Goal: Navigation & Orientation: Find specific page/section

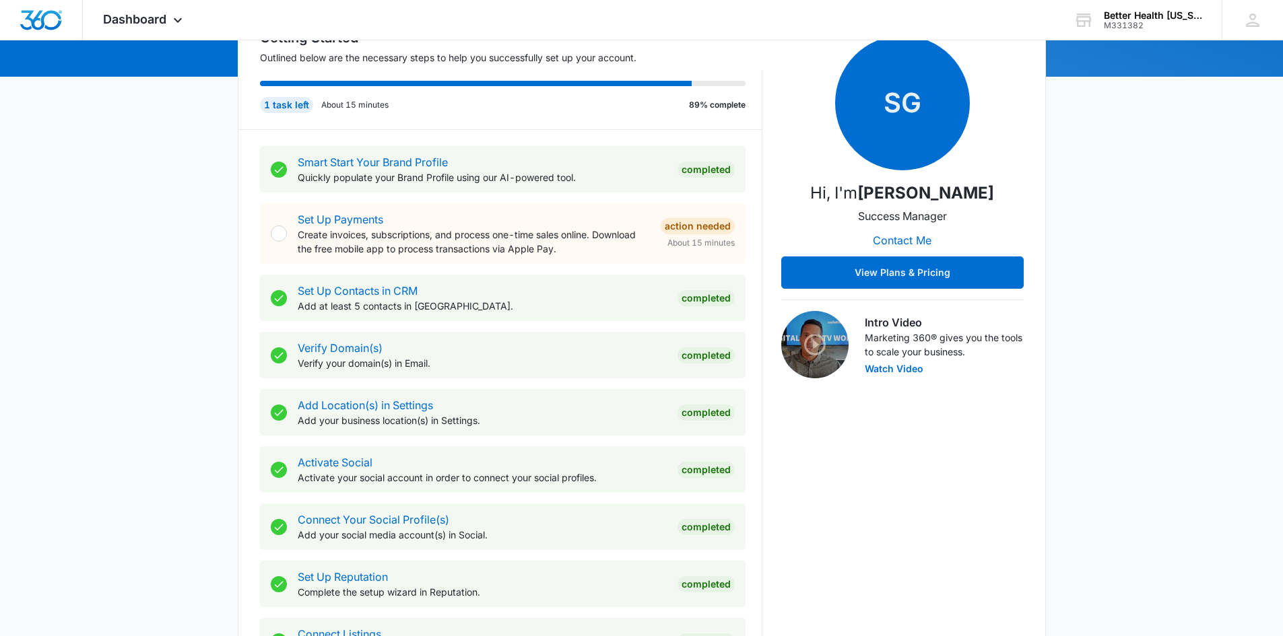
scroll to position [141, 0]
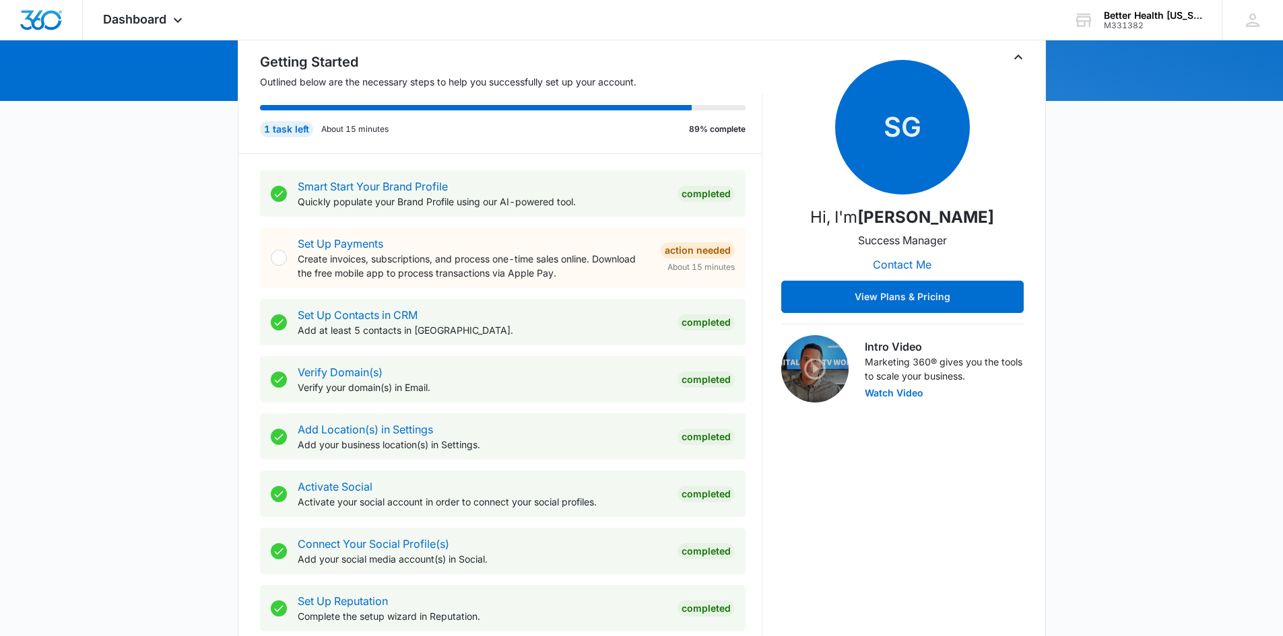
click at [282, 255] on div at bounding box center [279, 258] width 16 height 16
drag, startPoint x: 284, startPoint y: 255, endPoint x: 275, endPoint y: 269, distance: 16.6
click at [275, 269] on div "Set Up Payments Create invoices, subscriptions, and process one-time sales onli…" at bounding box center [503, 258] width 486 height 61
click at [280, 253] on div at bounding box center [279, 258] width 16 height 16
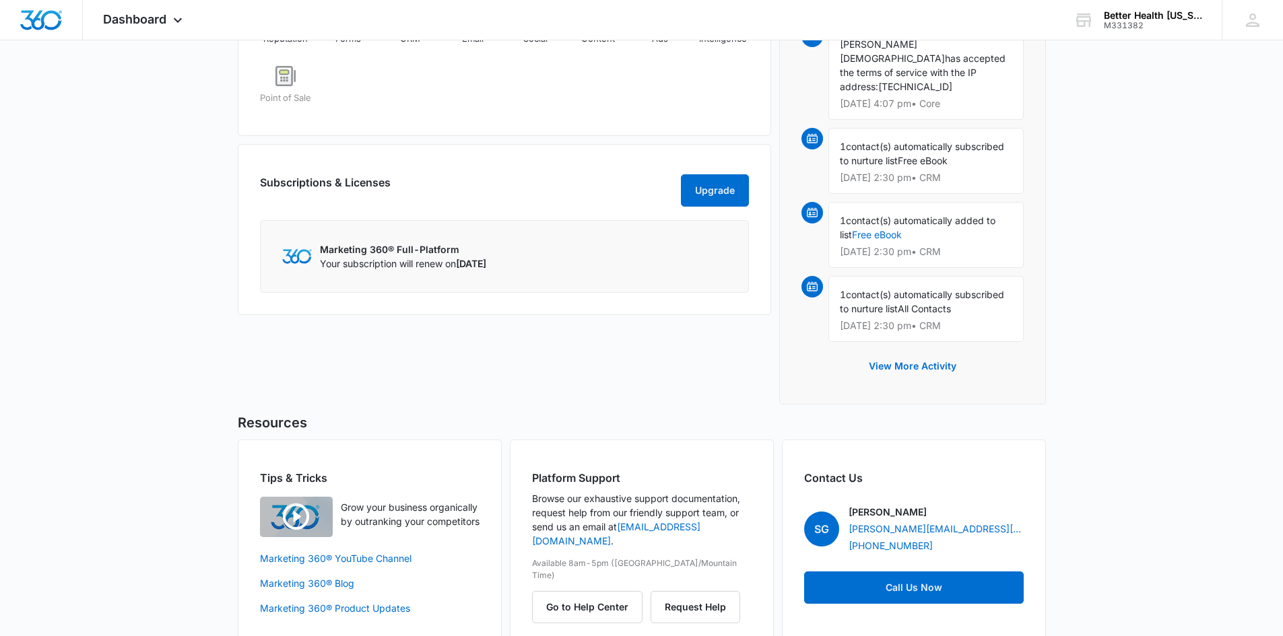
scroll to position [950, 0]
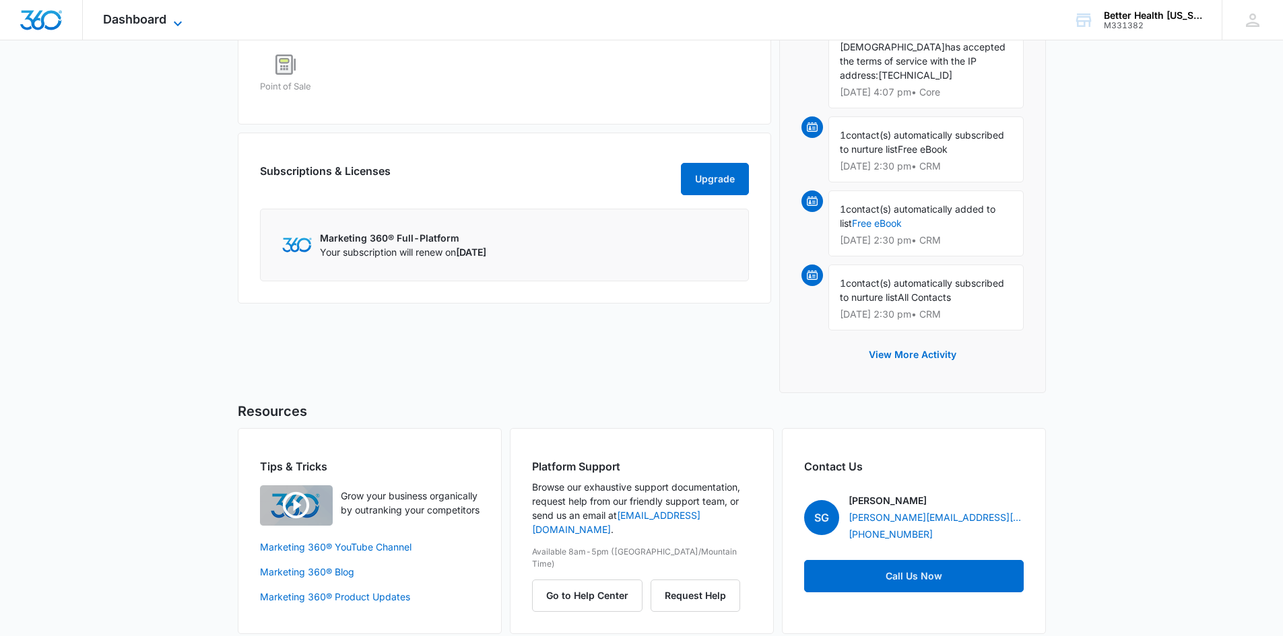
click at [170, 20] on icon at bounding box center [178, 23] width 16 height 16
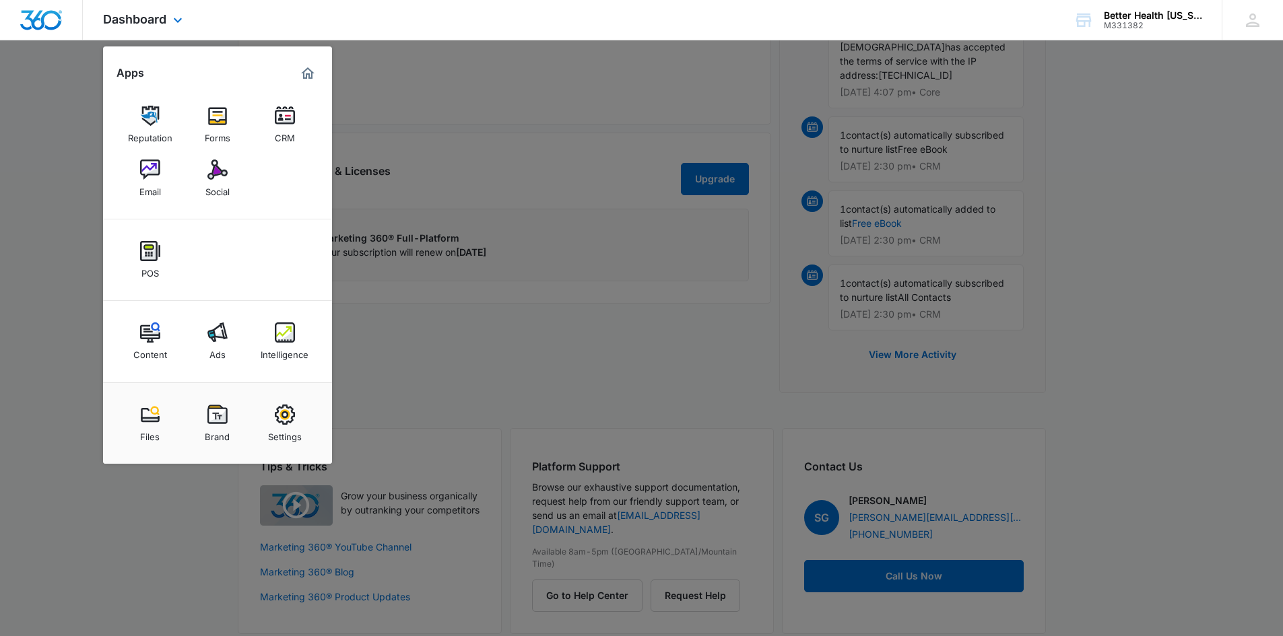
click at [210, 308] on div "Content Ads Intelligence" at bounding box center [217, 341] width 229 height 81
click at [210, 317] on link "Ads" at bounding box center [217, 341] width 51 height 51
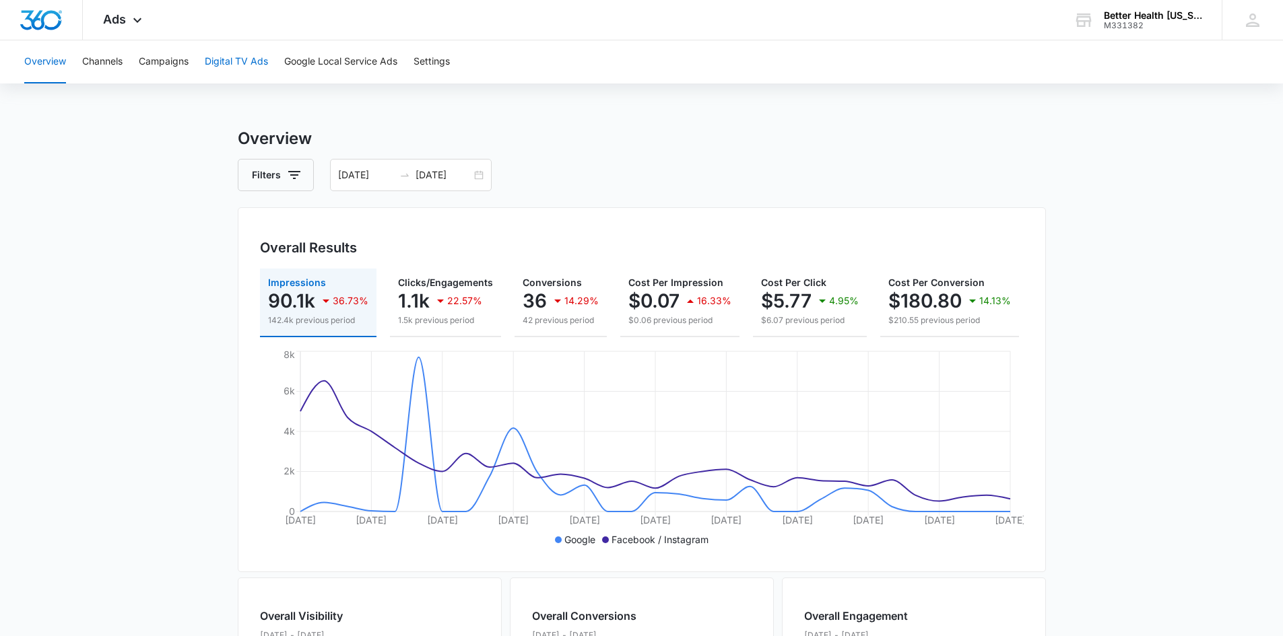
click at [231, 68] on button "Digital TV Ads" at bounding box center [236, 61] width 63 height 43
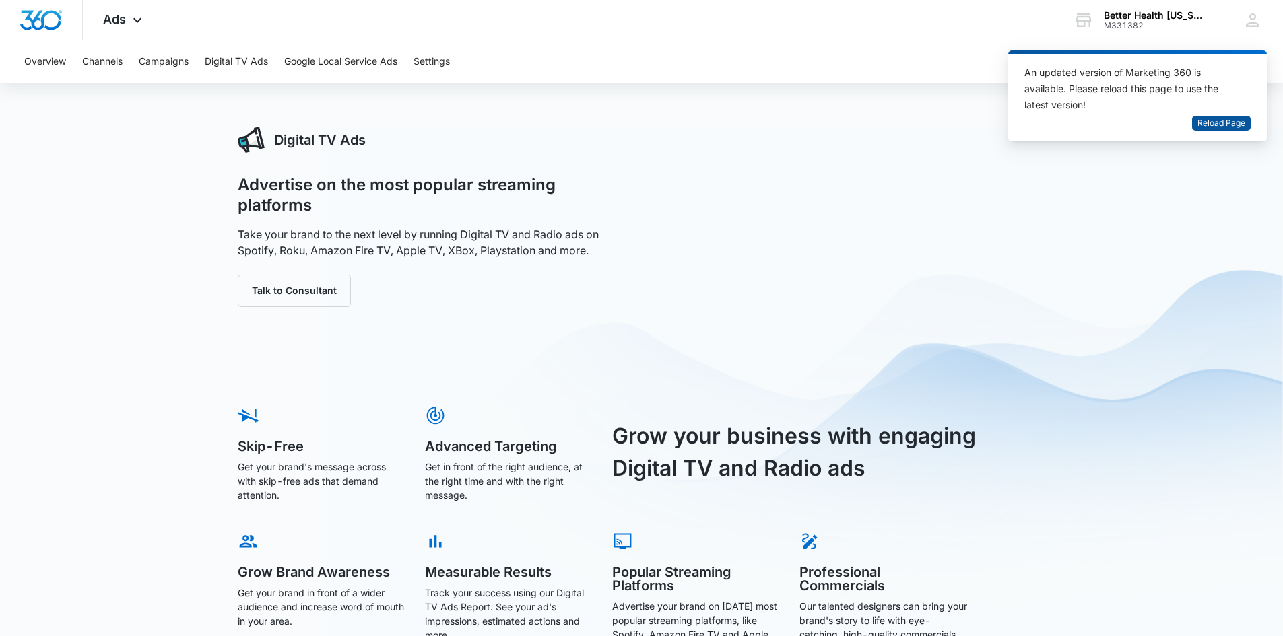
click at [1208, 116] on button "Reload Page" at bounding box center [1221, 123] width 59 height 15
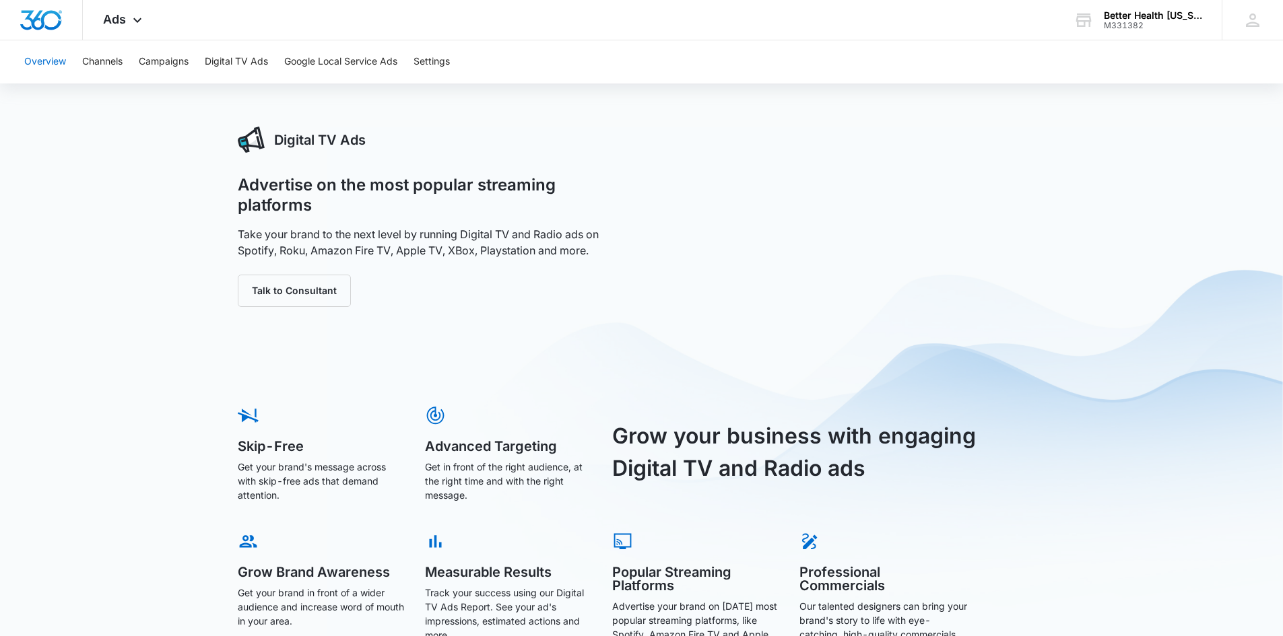
click at [48, 72] on button "Overview" at bounding box center [45, 61] width 42 height 43
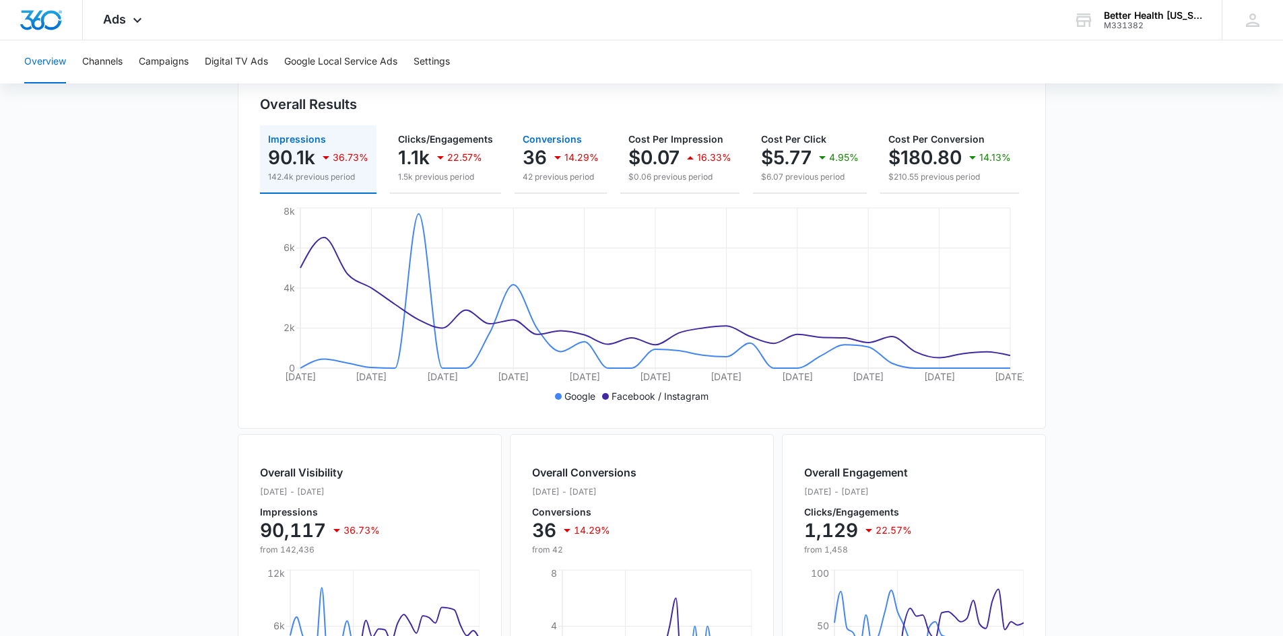
scroll to position [202, 0]
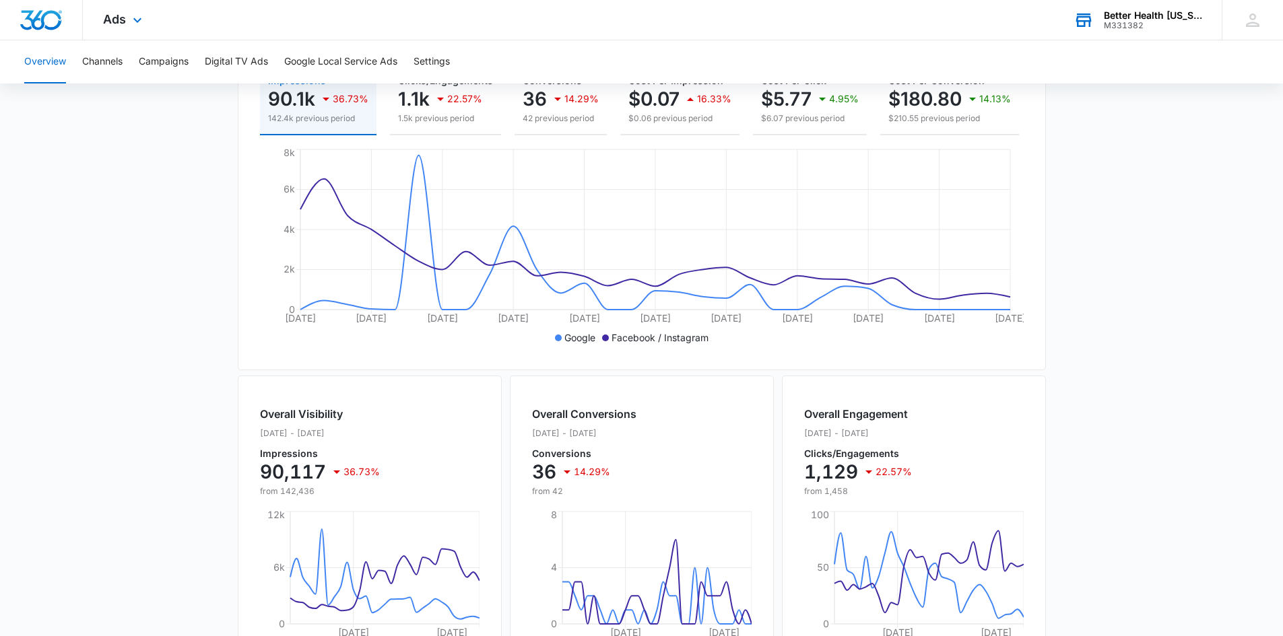
click at [1135, 16] on div "Better Health [US_STATE]" at bounding box center [1153, 15] width 98 height 11
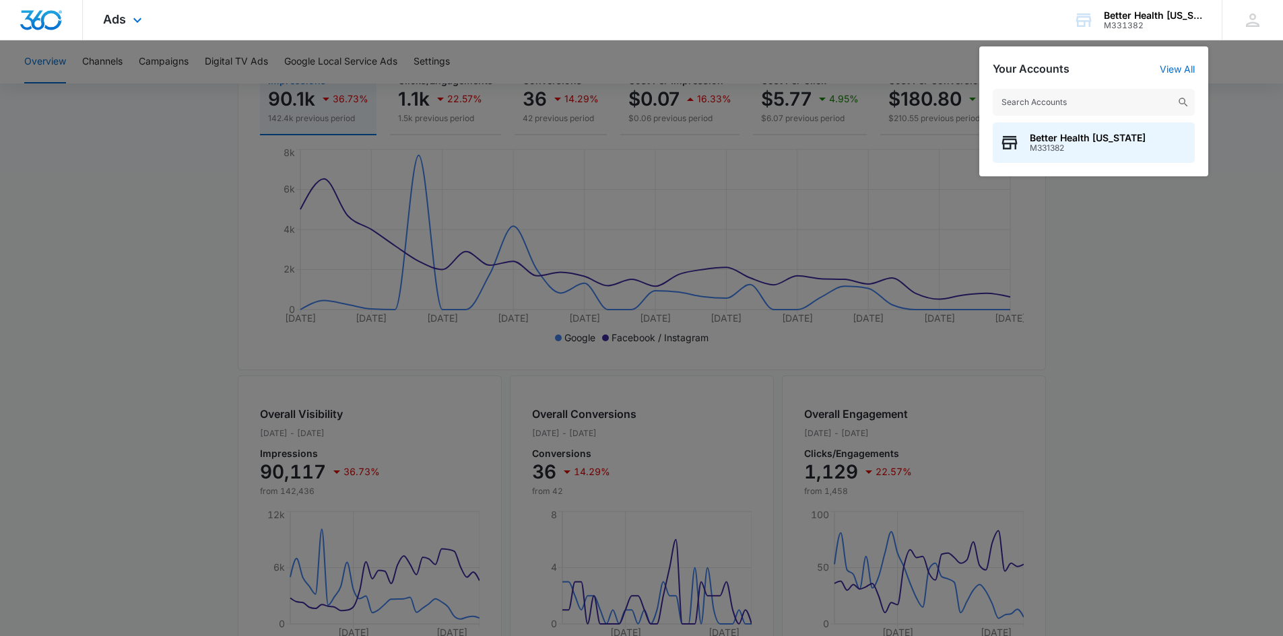
click at [1053, 15] on div "Ads Apps Reputation Forms CRM Email Social POS Content Ads Intelligence Files B…" at bounding box center [641, 20] width 1283 height 40
click at [1073, 133] on span "Better Health [US_STATE]" at bounding box center [1088, 138] width 116 height 11
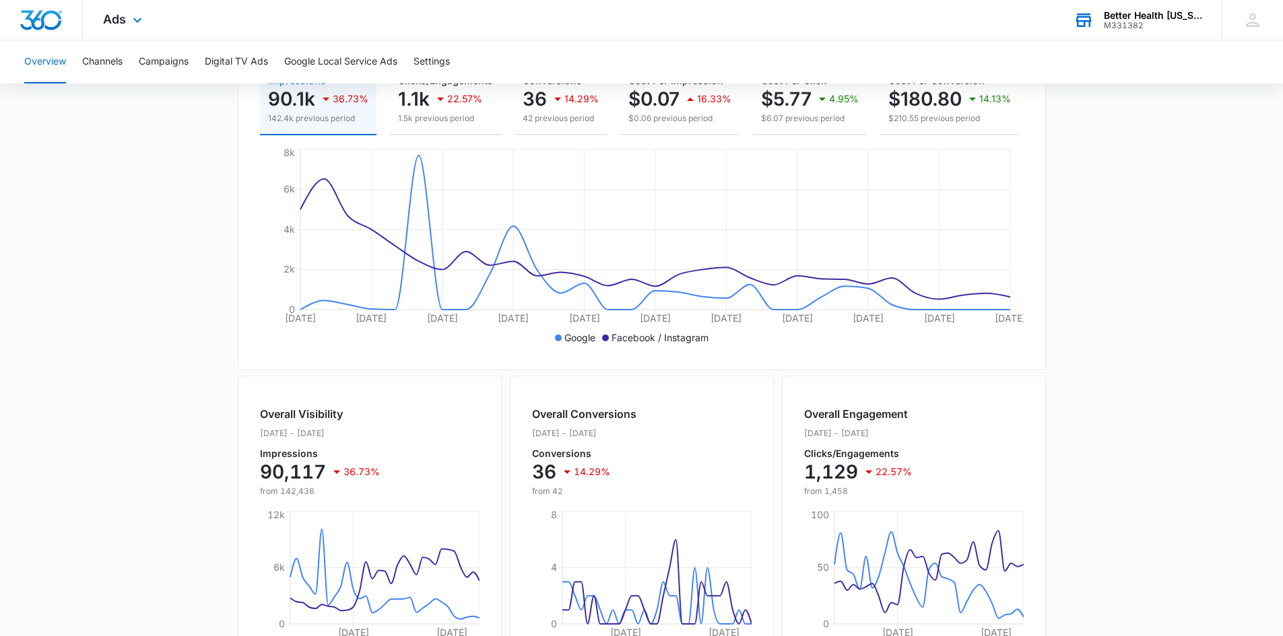
click at [1236, 203] on main "Overview Filters [DATE] [DATE] Overall Results Impressions 90.1k 36.73% 142.4k …" at bounding box center [641, 408] width 1283 height 967
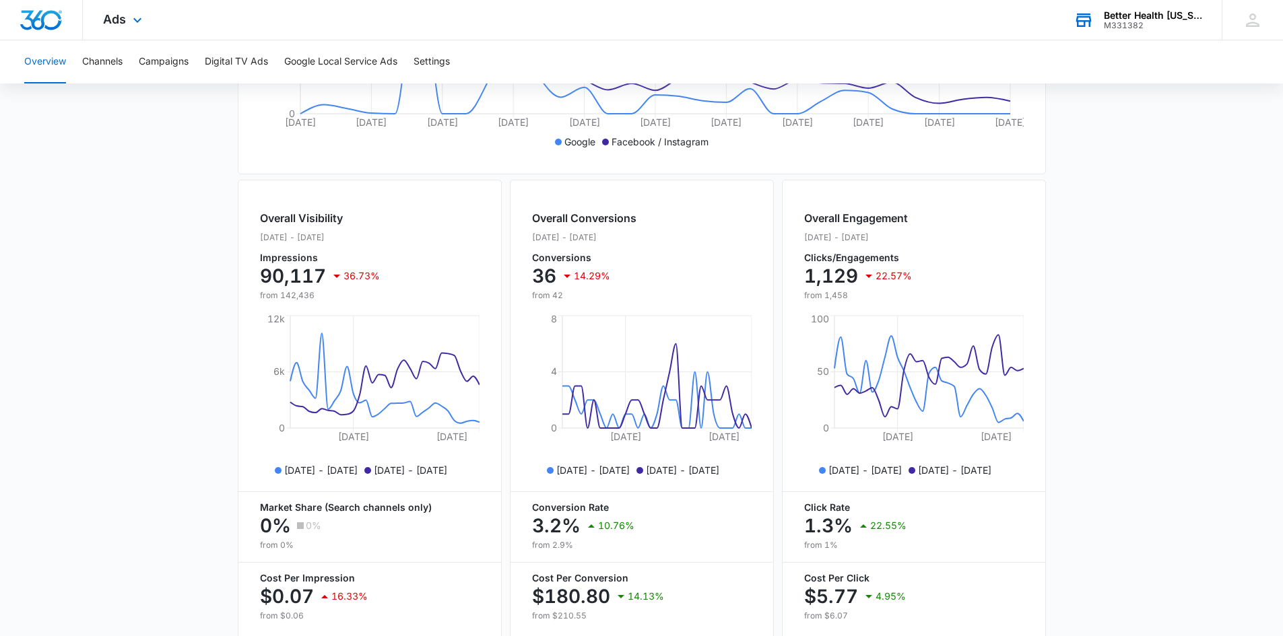
scroll to position [265, 0]
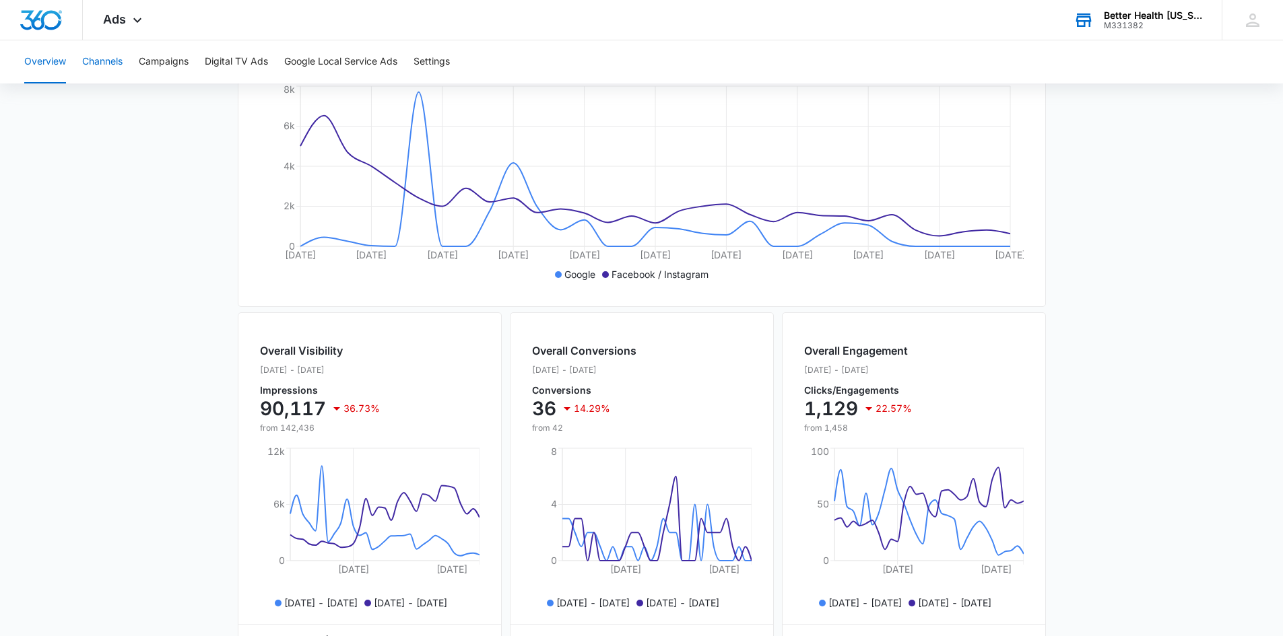
click at [112, 59] on button "Channels" at bounding box center [102, 61] width 40 height 43
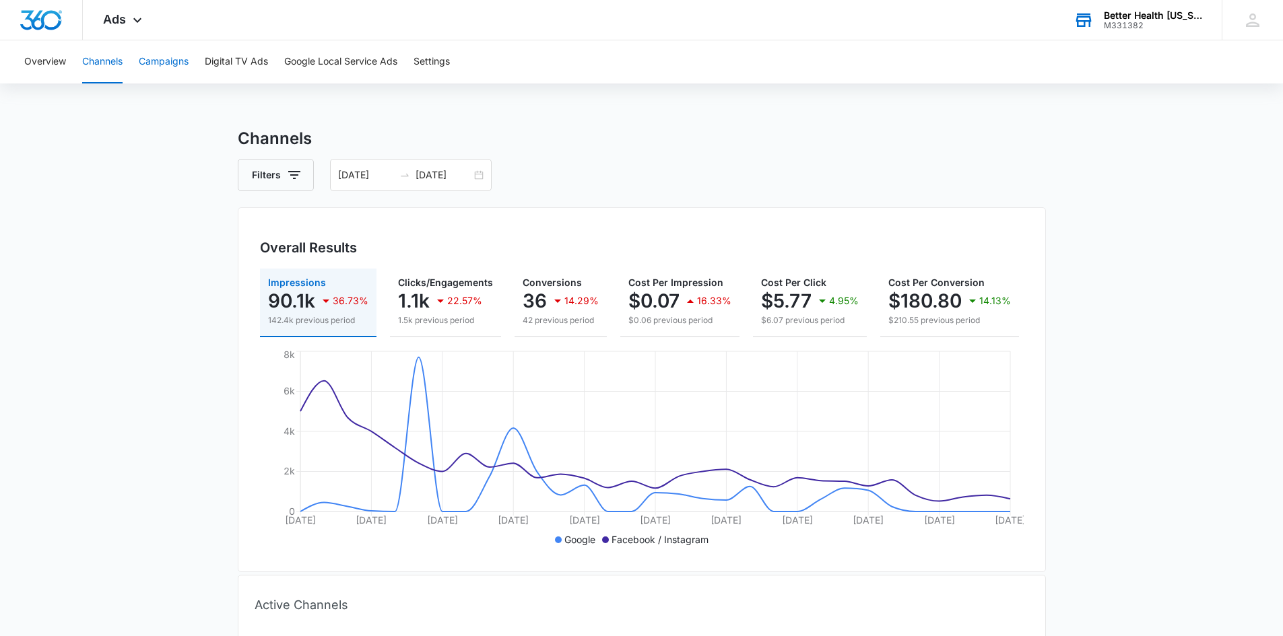
click at [159, 55] on button "Campaigns" at bounding box center [164, 61] width 50 height 43
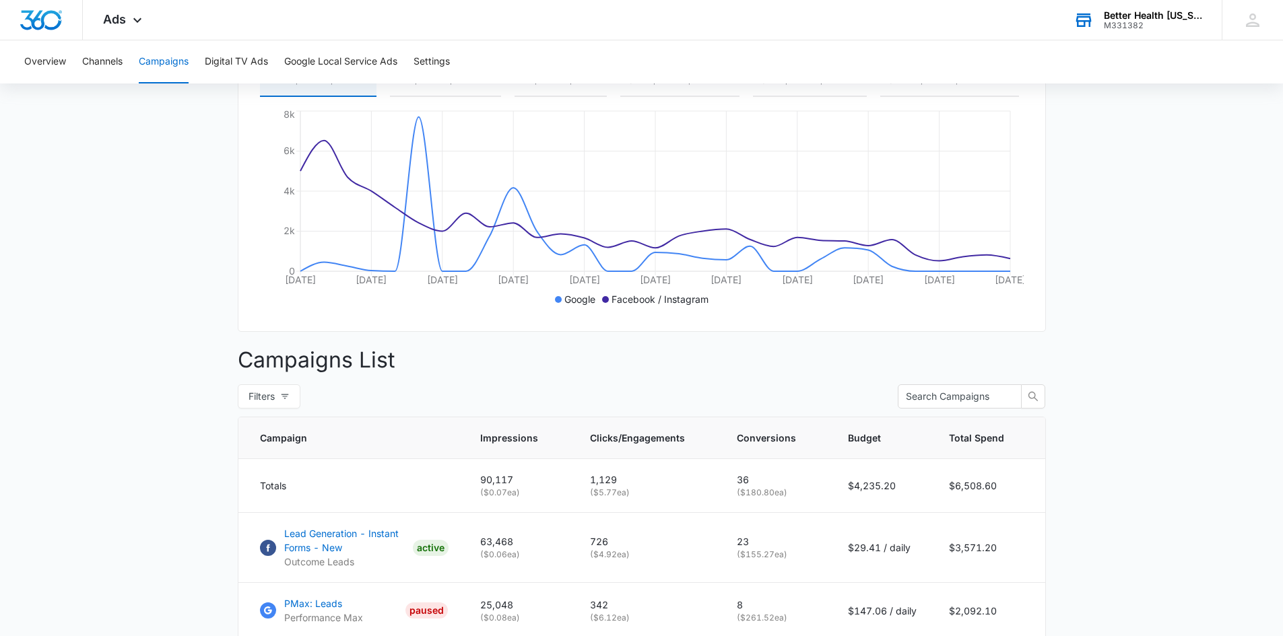
scroll to position [106, 0]
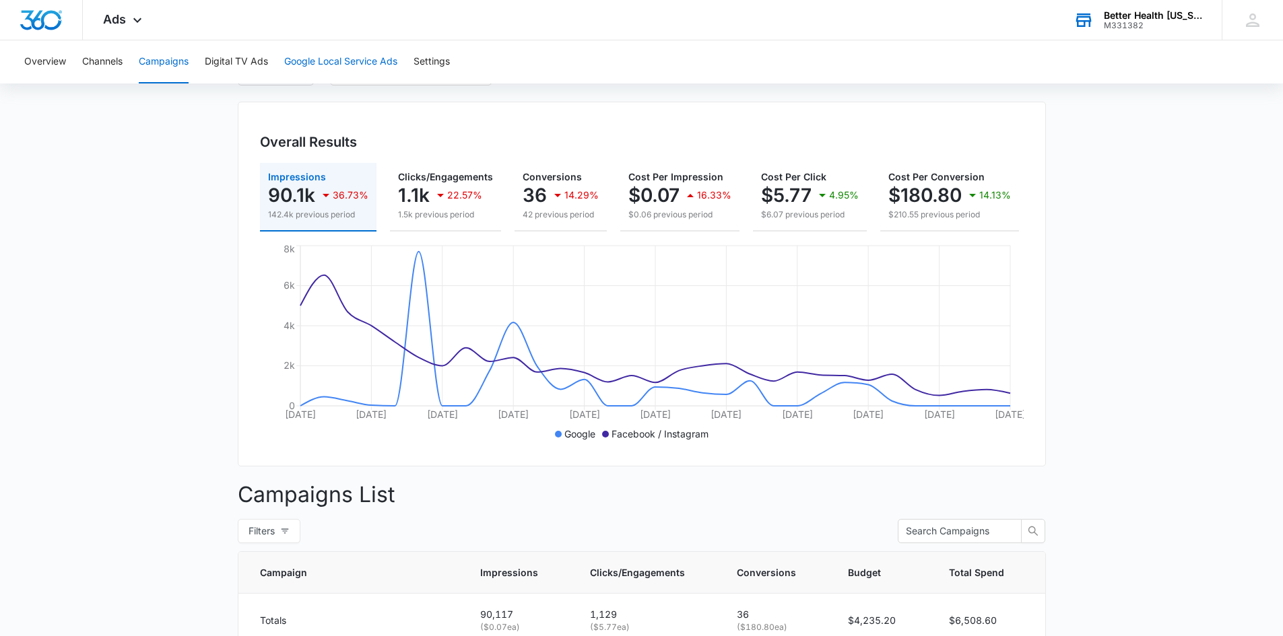
click at [290, 65] on button "Google Local Service Ads" at bounding box center [340, 61] width 113 height 43
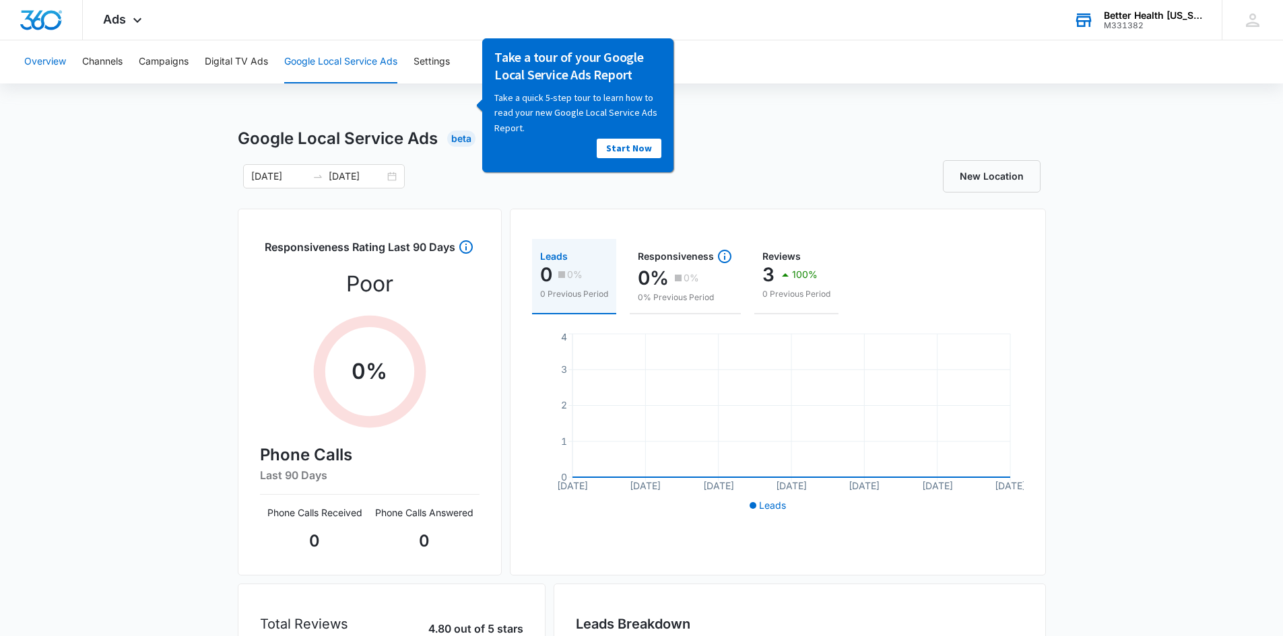
click at [32, 65] on button "Overview" at bounding box center [45, 61] width 42 height 43
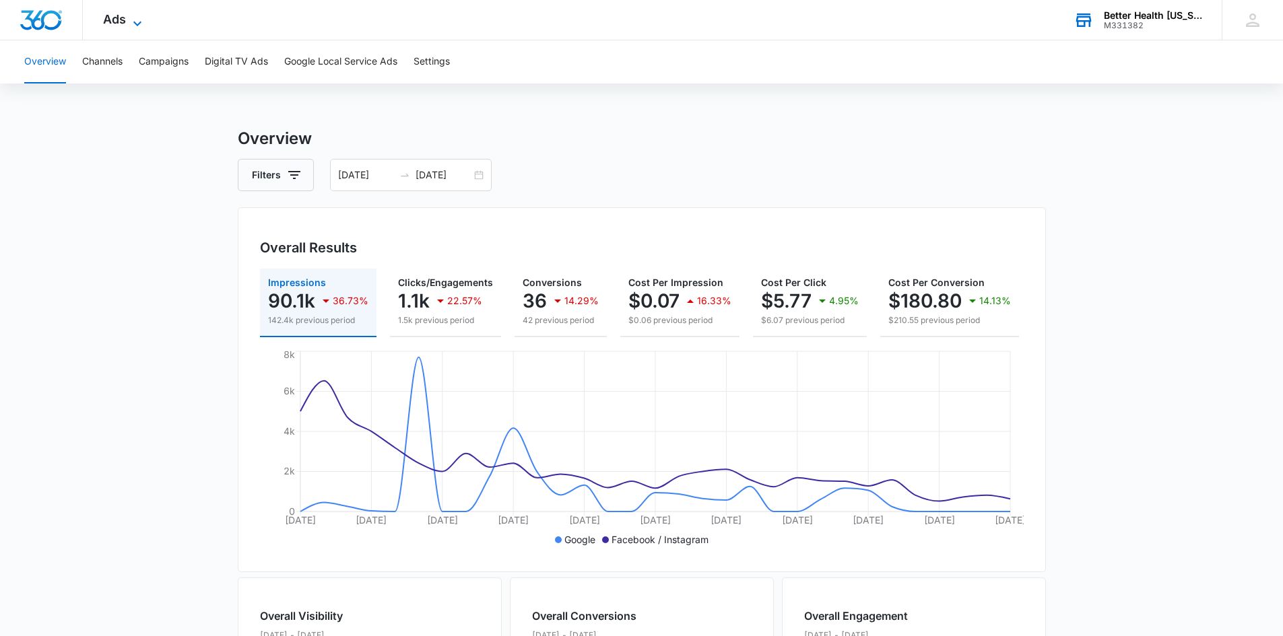
click at [104, 20] on span "Ads" at bounding box center [114, 19] width 23 height 14
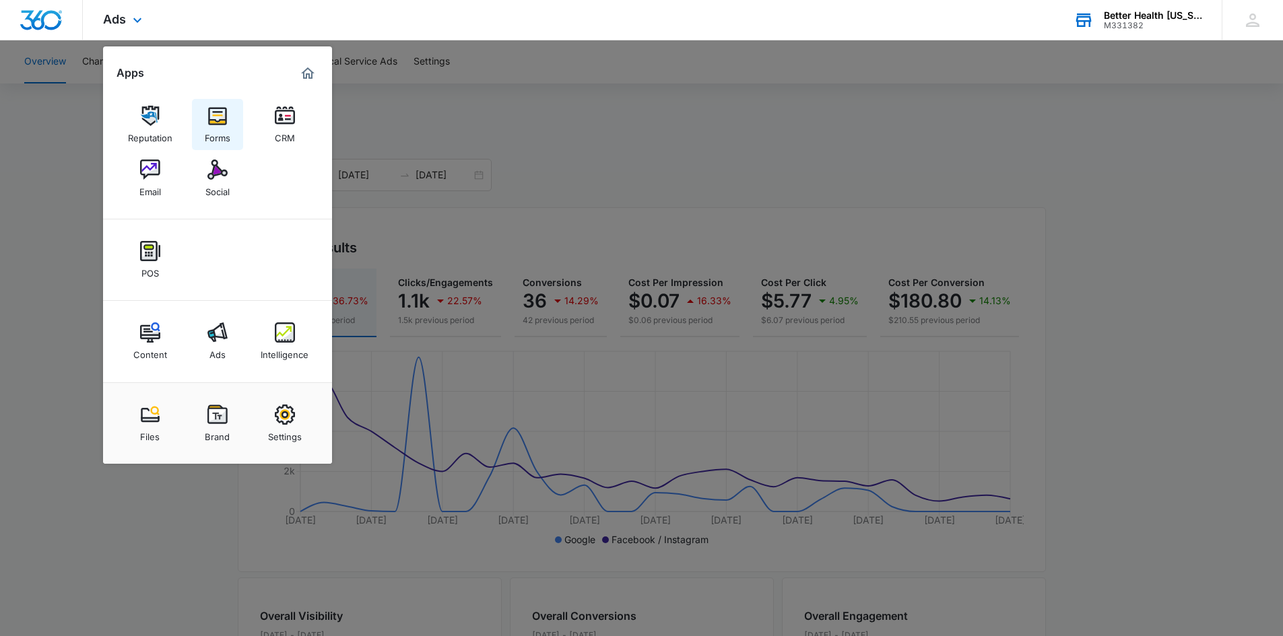
click at [215, 117] on img at bounding box center [217, 116] width 20 height 20
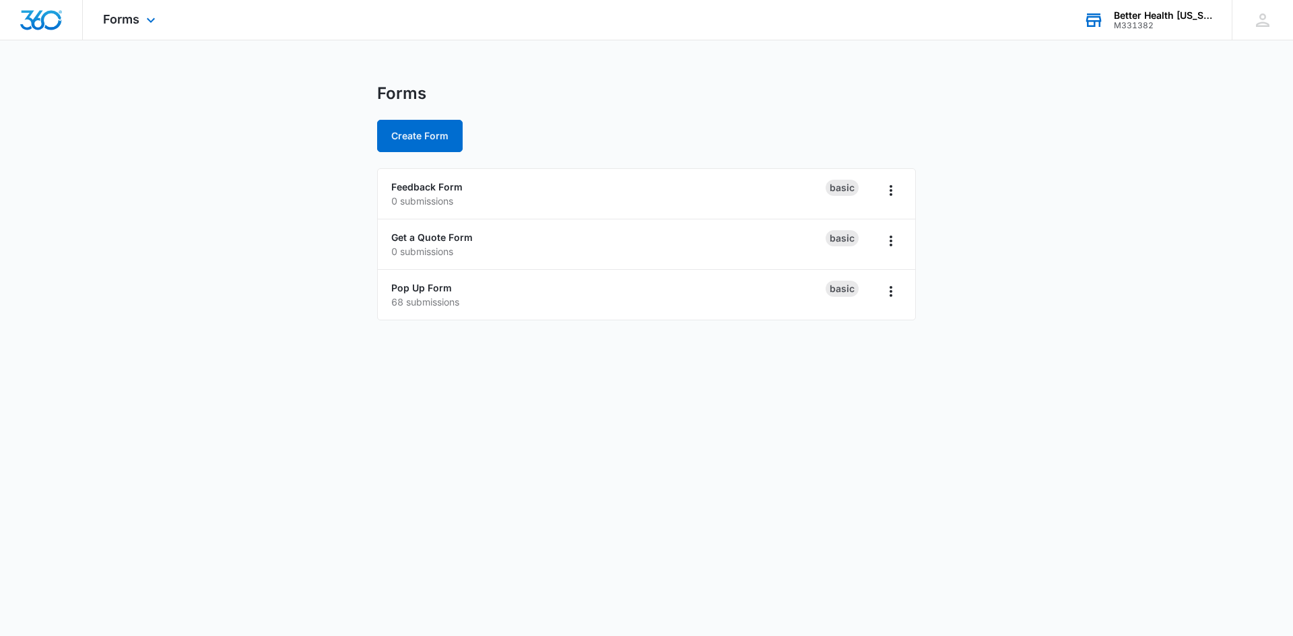
click at [46, 14] on img "Dashboard" at bounding box center [41, 20] width 43 height 20
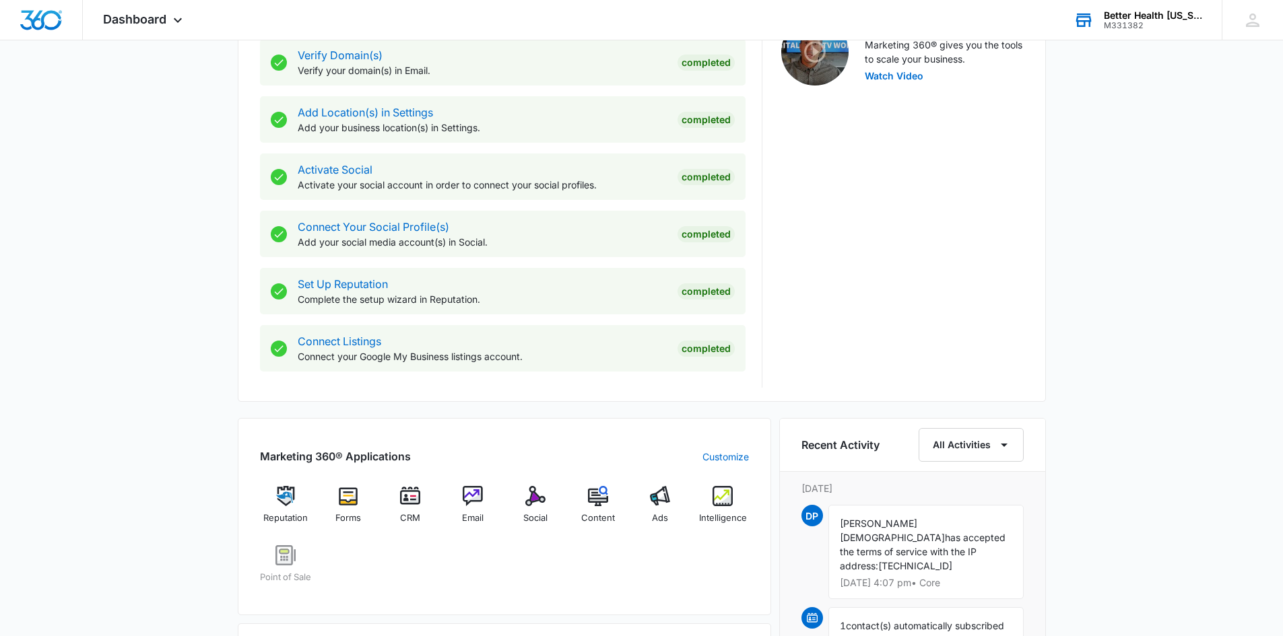
scroll to position [471, 0]
